Goal: Find specific page/section: Find specific page/section

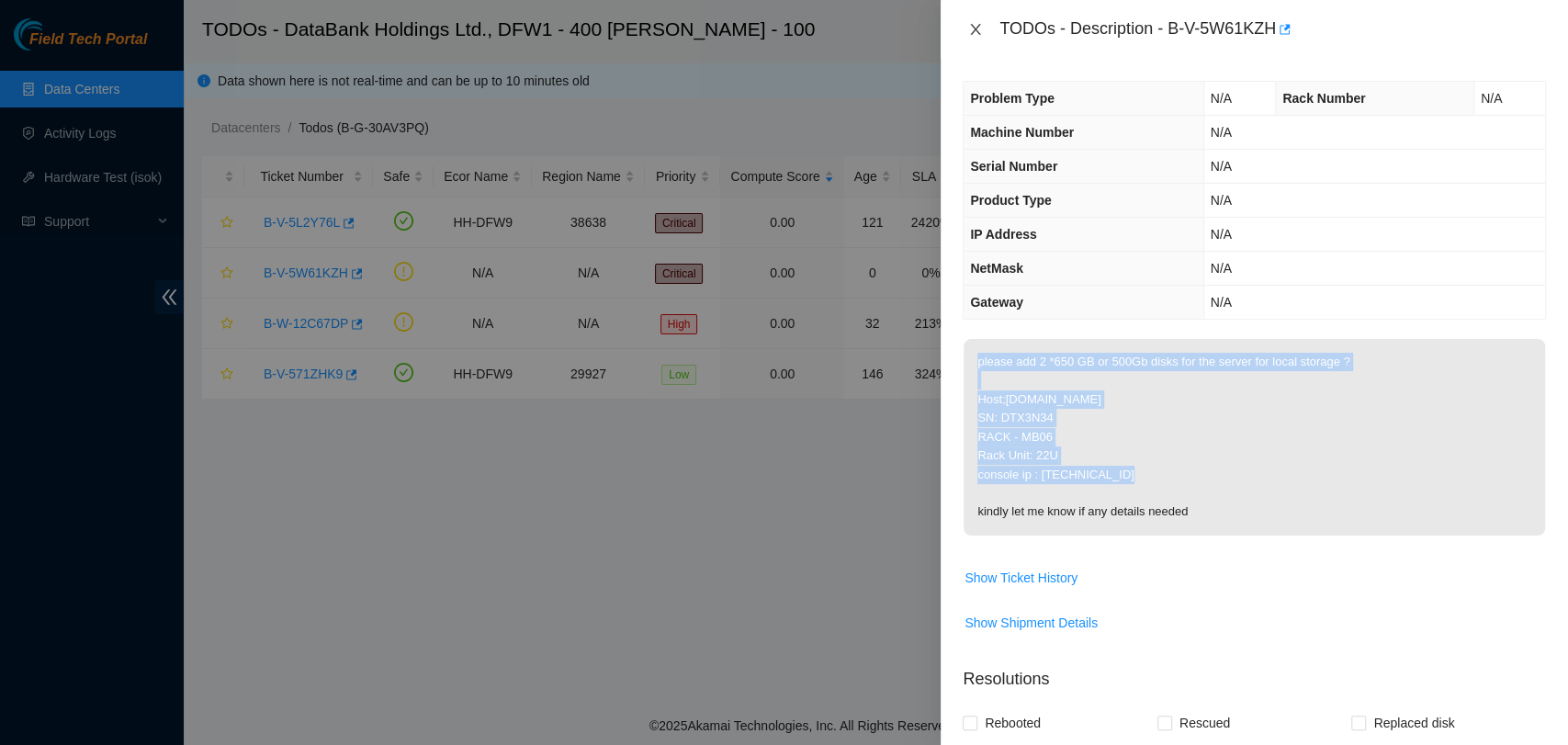
click at [979, 31] on icon "close" at bounding box center [975, 29] width 15 height 15
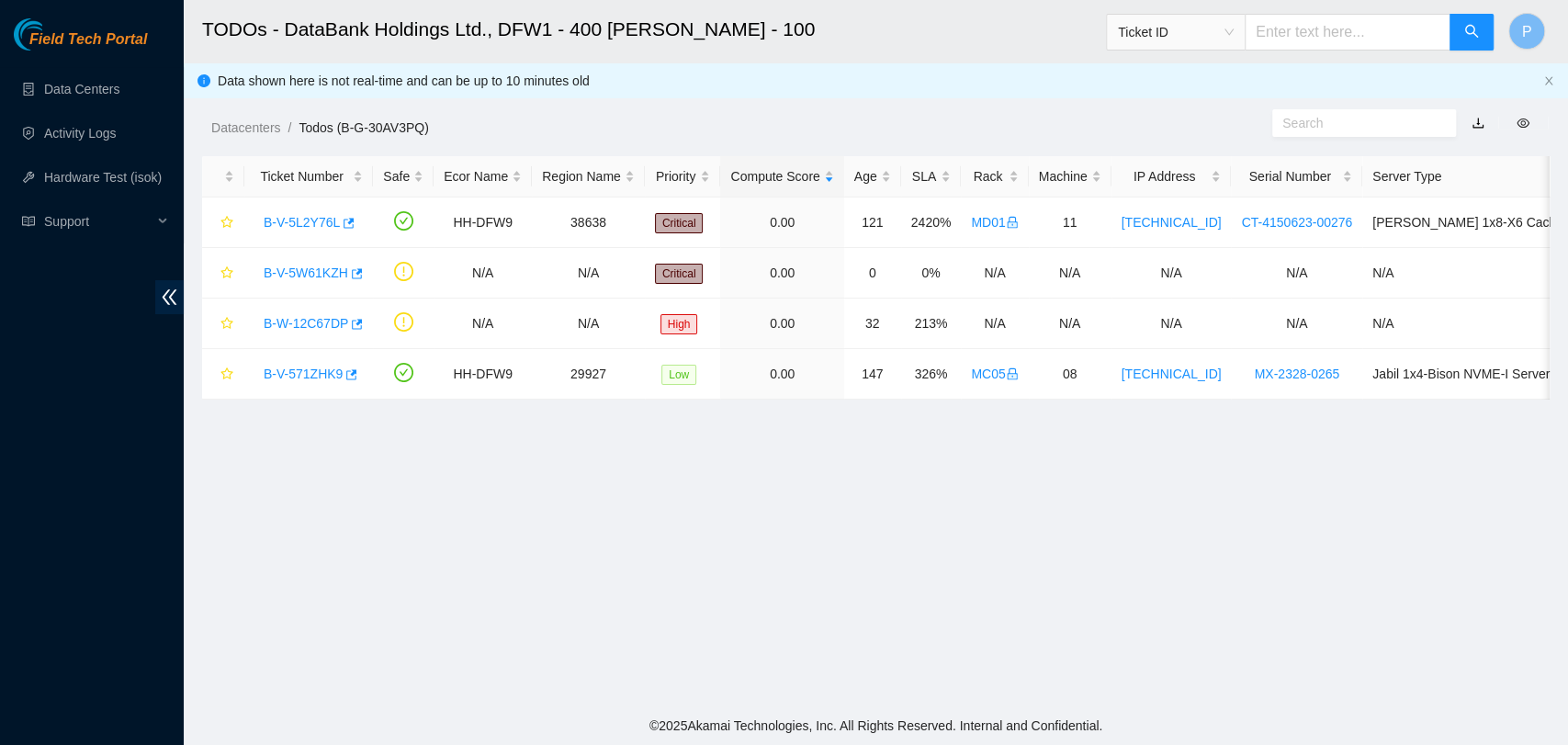
click at [1311, 32] on input "text" at bounding box center [1348, 32] width 206 height 37
paste input "B -V-5RHMLJC"
type input "B -V-5RHMLJC"
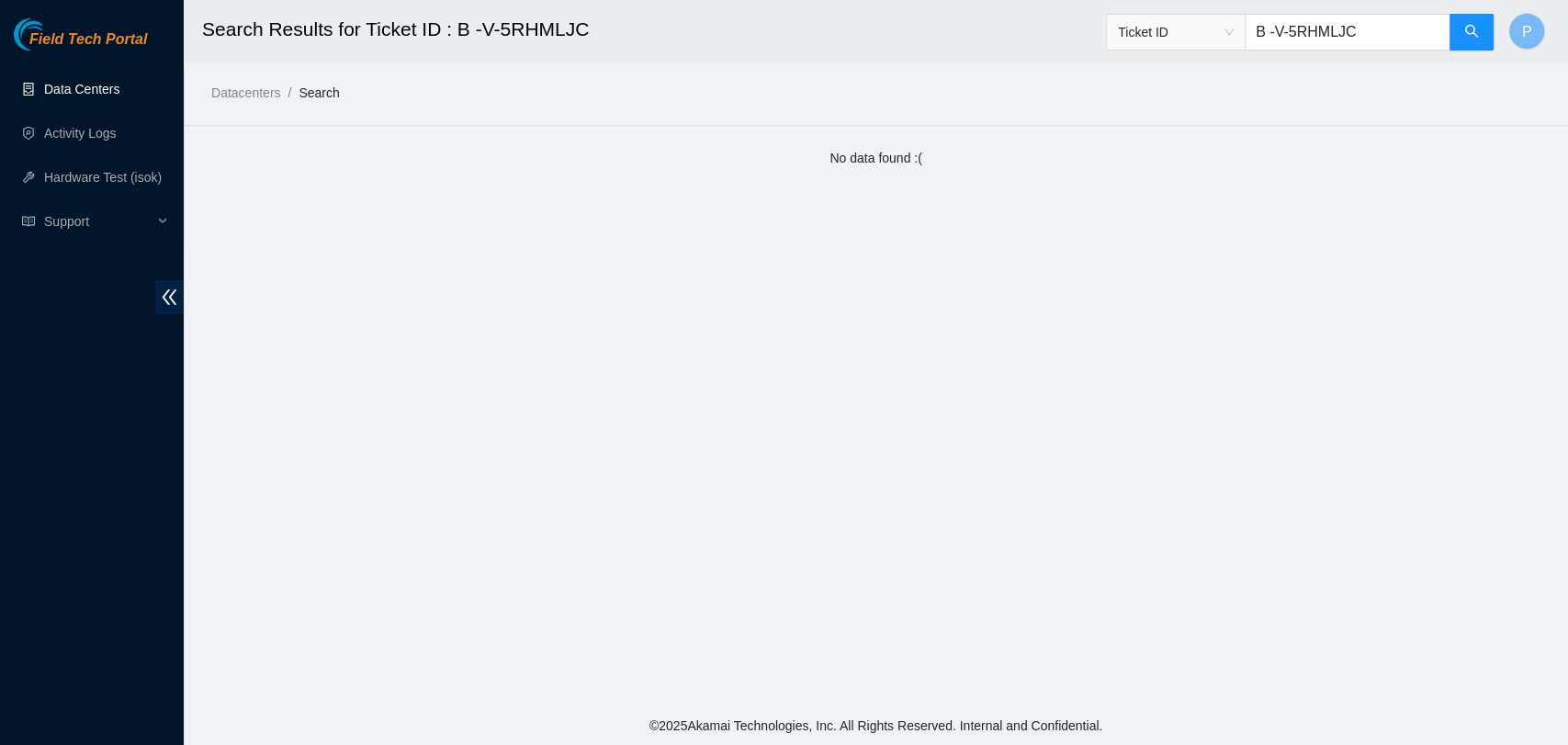
click at [119, 91] on link "Data Centers" at bounding box center [81, 89] width 75 height 15
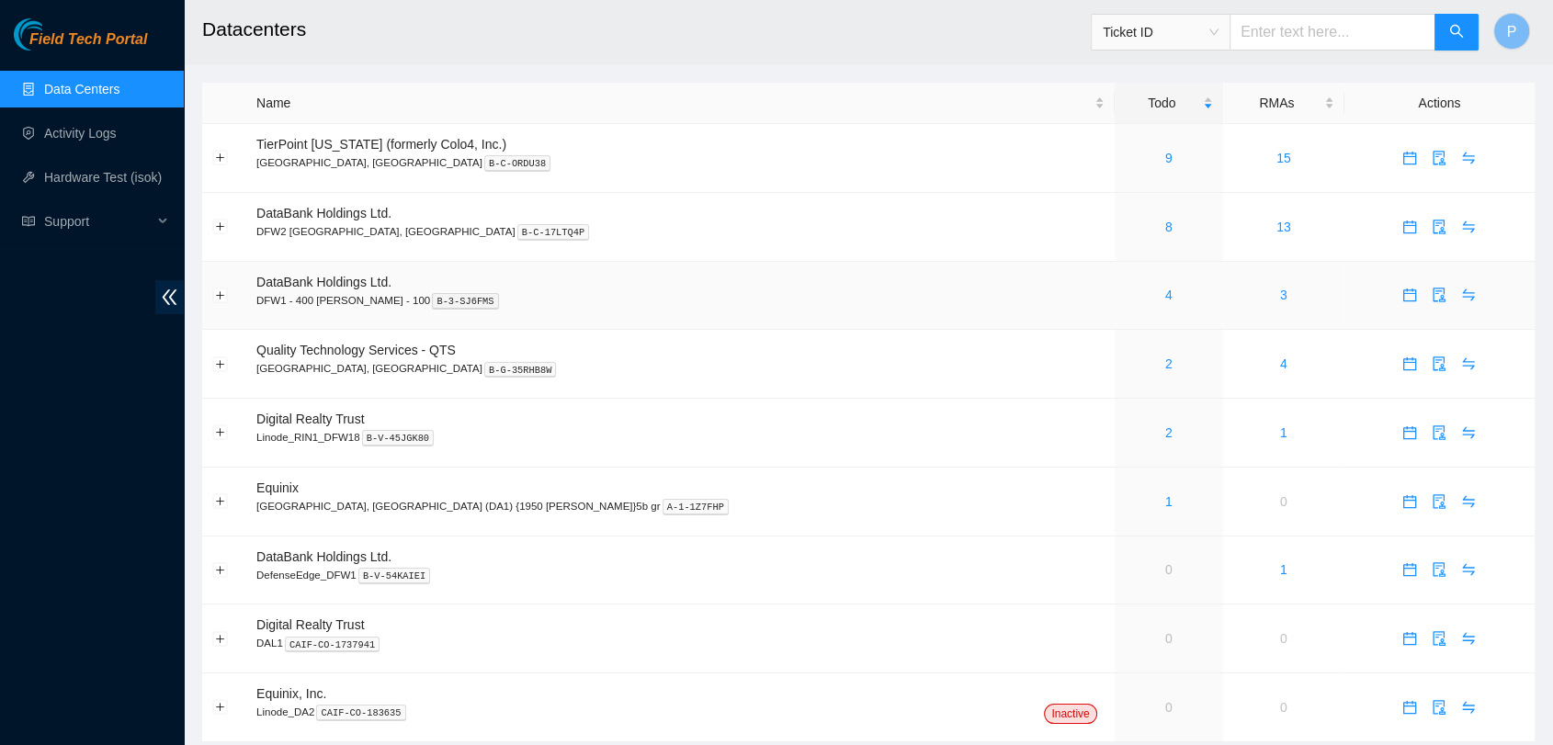
click at [1115, 313] on td "4" at bounding box center [1169, 296] width 108 height 69
